Goal: Contribute content: Add original content to the website for others to see

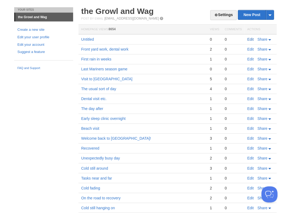
click at [253, 40] on link "Edit" at bounding box center [250, 39] width 6 height 4
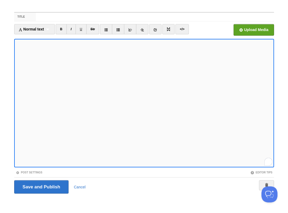
scroll to position [14, 0]
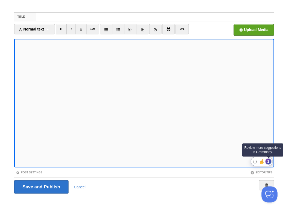
click at [267, 161] on div "1" at bounding box center [268, 161] width 6 height 6
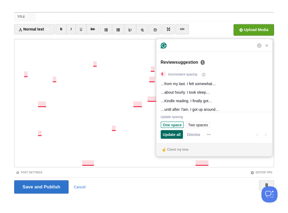
click at [174, 133] on span "Update all" at bounding box center [172, 135] width 18 height 6
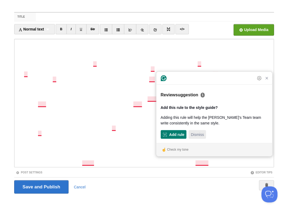
click at [202, 133] on span "Dismiss" at bounding box center [196, 135] width 13 height 6
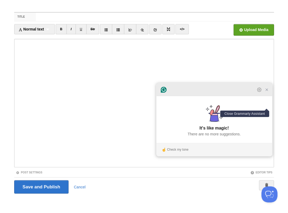
click at [267, 92] on icon "Close Grammarly Assistant" at bounding box center [266, 89] width 4 height 4
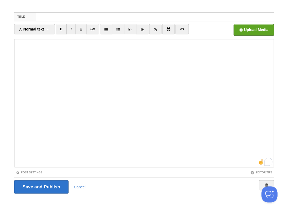
scroll to position [41, 0]
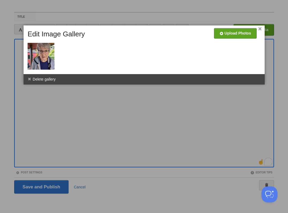
drag, startPoint x: 260, startPoint y: 29, endPoint x: 256, endPoint y: 29, distance: 4.3
click at [260, 29] on link "×" at bounding box center [259, 29] width 3 height 3
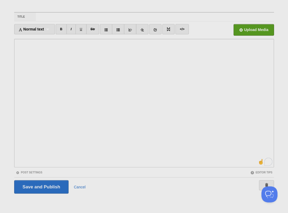
click at [29, 122] on div at bounding box center [144, 106] width 288 height 213
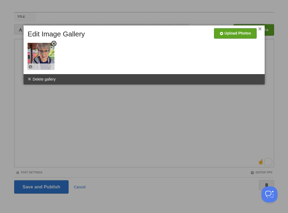
click at [40, 53] on img at bounding box center [41, 56] width 27 height 27
click at [94, 126] on div at bounding box center [144, 106] width 288 height 213
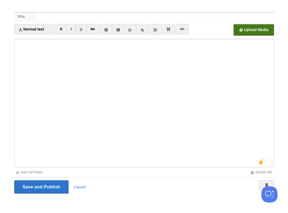
click at [251, 32] on input "file" at bounding box center [92, 31] width 405 height 27
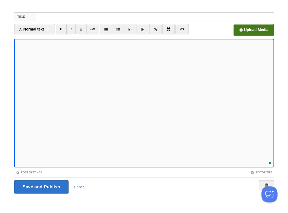
scroll to position [66, 0]
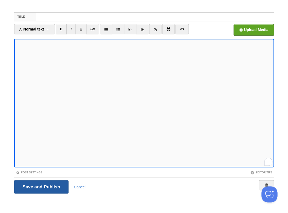
click at [41, 186] on input "Save and Publish" at bounding box center [41, 186] width 54 height 13
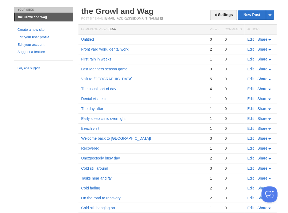
click at [249, 39] on link "Edit" at bounding box center [250, 39] width 6 height 4
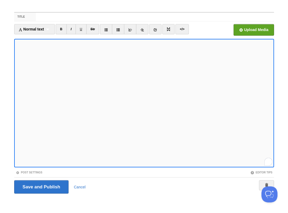
scroll to position [114, 0]
click at [41, 186] on input "Save and Publish" at bounding box center [41, 186] width 54 height 13
